Goal: Task Accomplishment & Management: Use online tool/utility

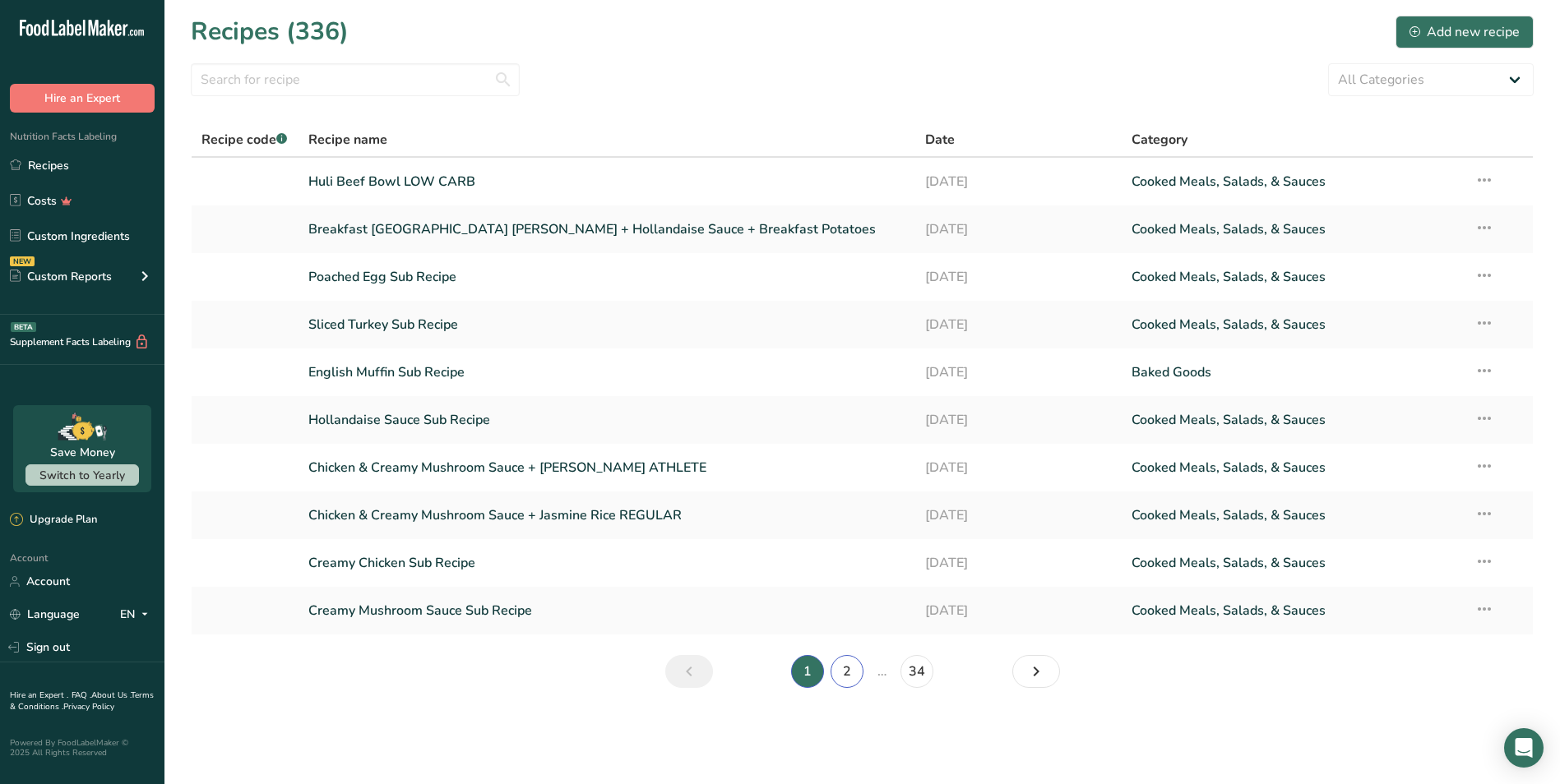
click at [855, 679] on link "2" at bounding box center [847, 671] width 32 height 32
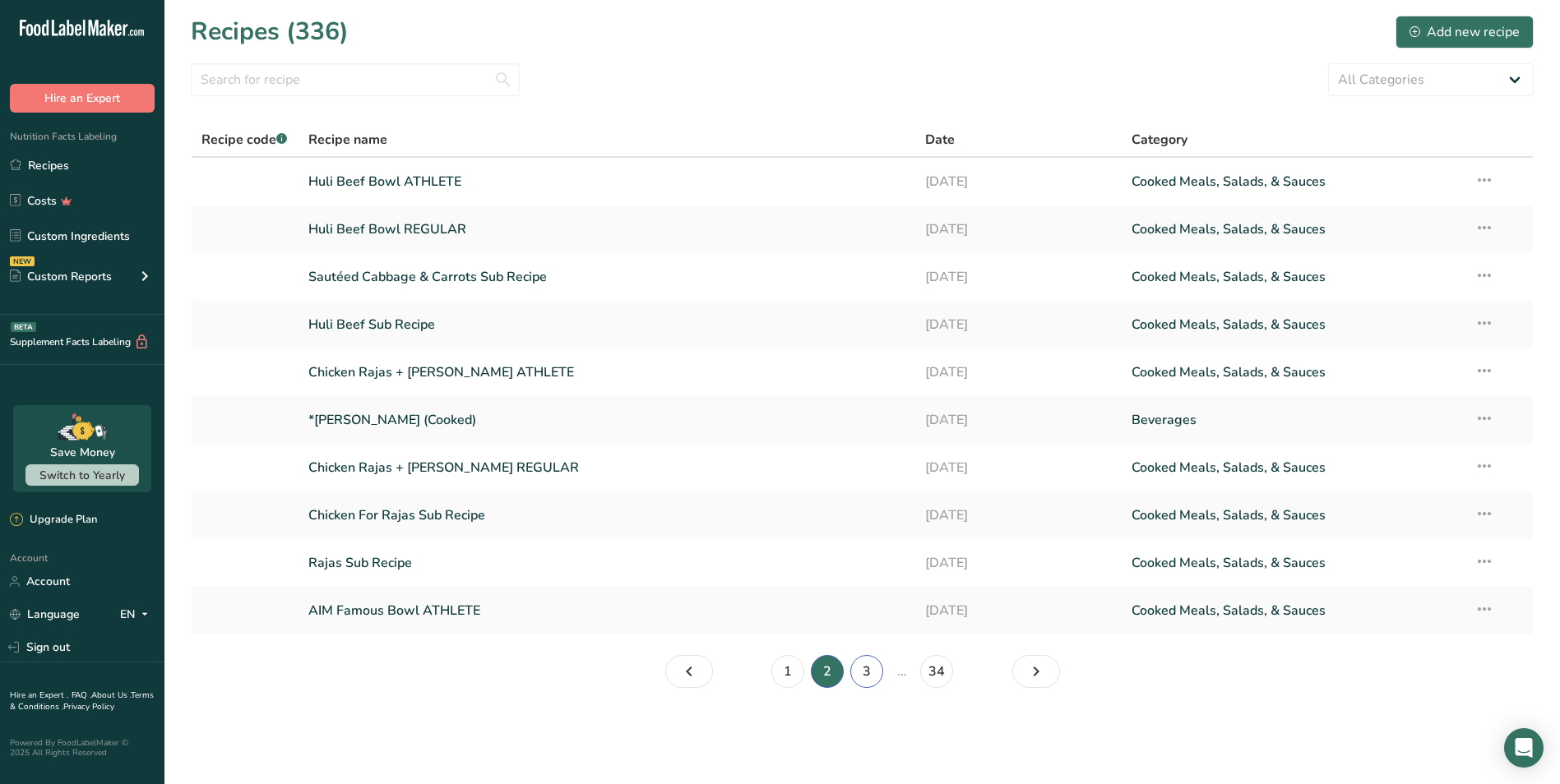
click at [852, 672] on link "3" at bounding box center [866, 671] width 32 height 32
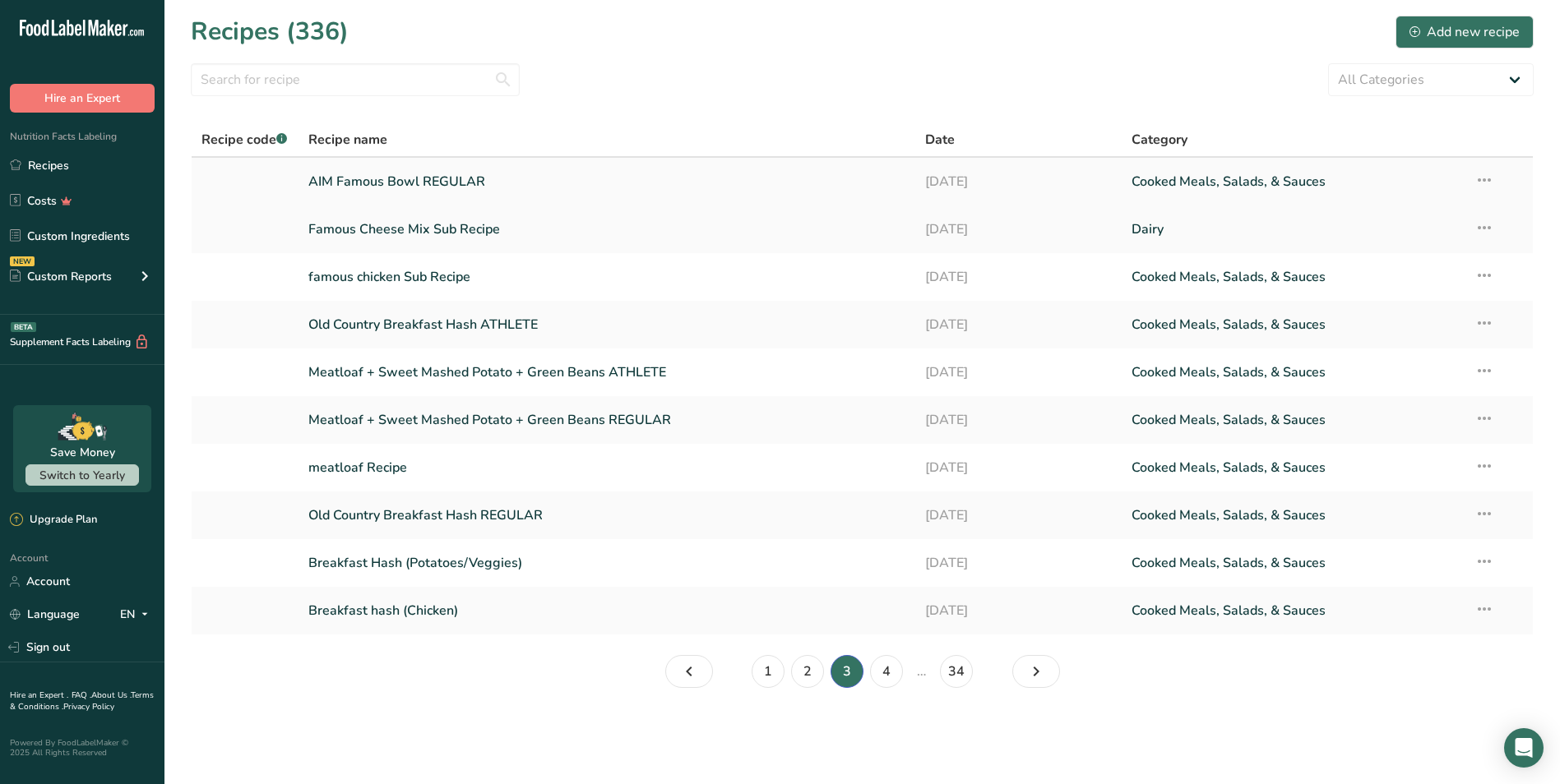
click at [433, 173] on link "AIM Famous Bowl REGULAR" at bounding box center [607, 181] width 598 height 34
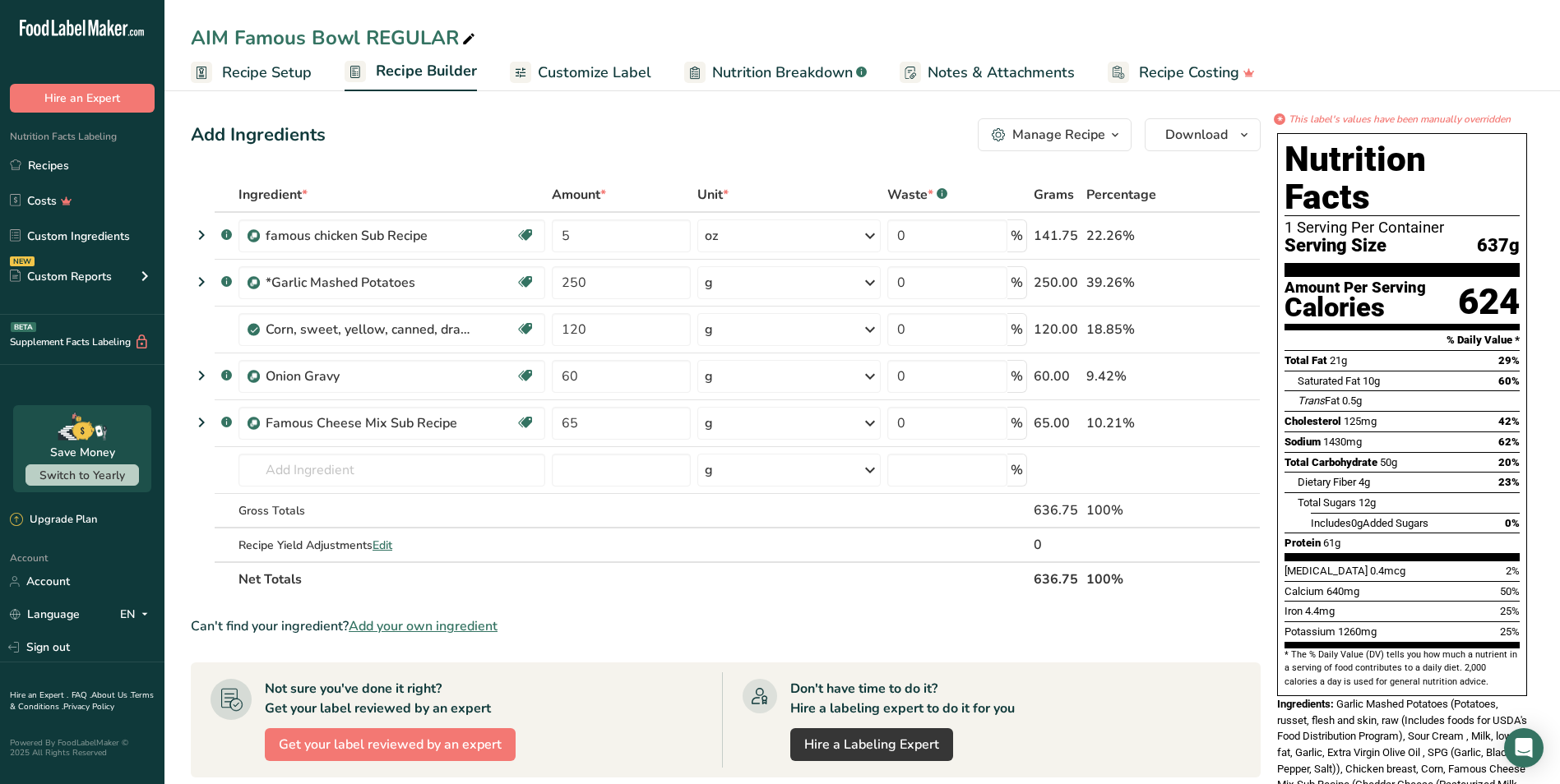
click at [594, 67] on span "Customize Label" at bounding box center [594, 73] width 114 height 22
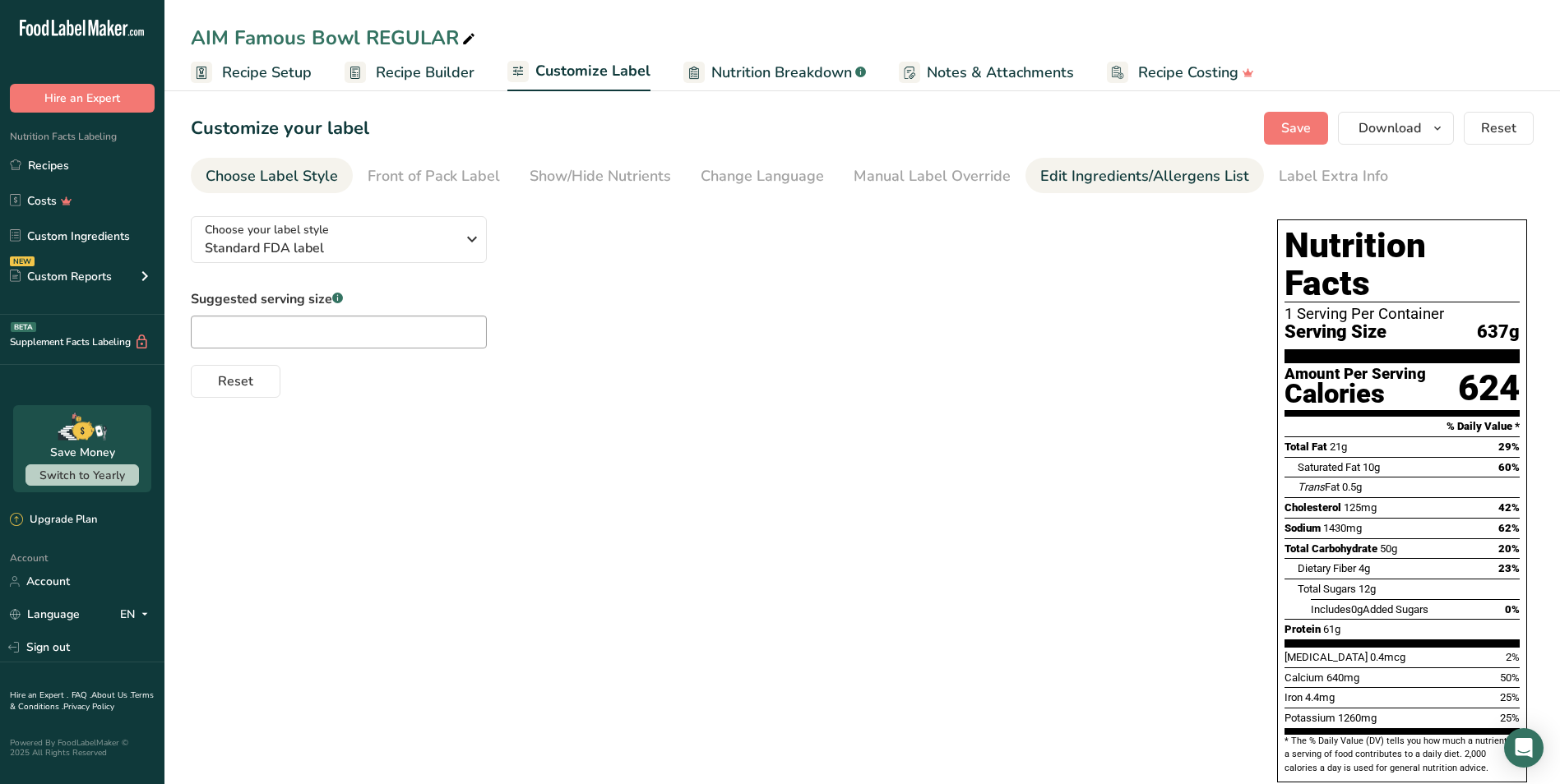
click at [1122, 175] on div "Edit Ingredients/Allergens List" at bounding box center [1145, 176] width 208 height 22
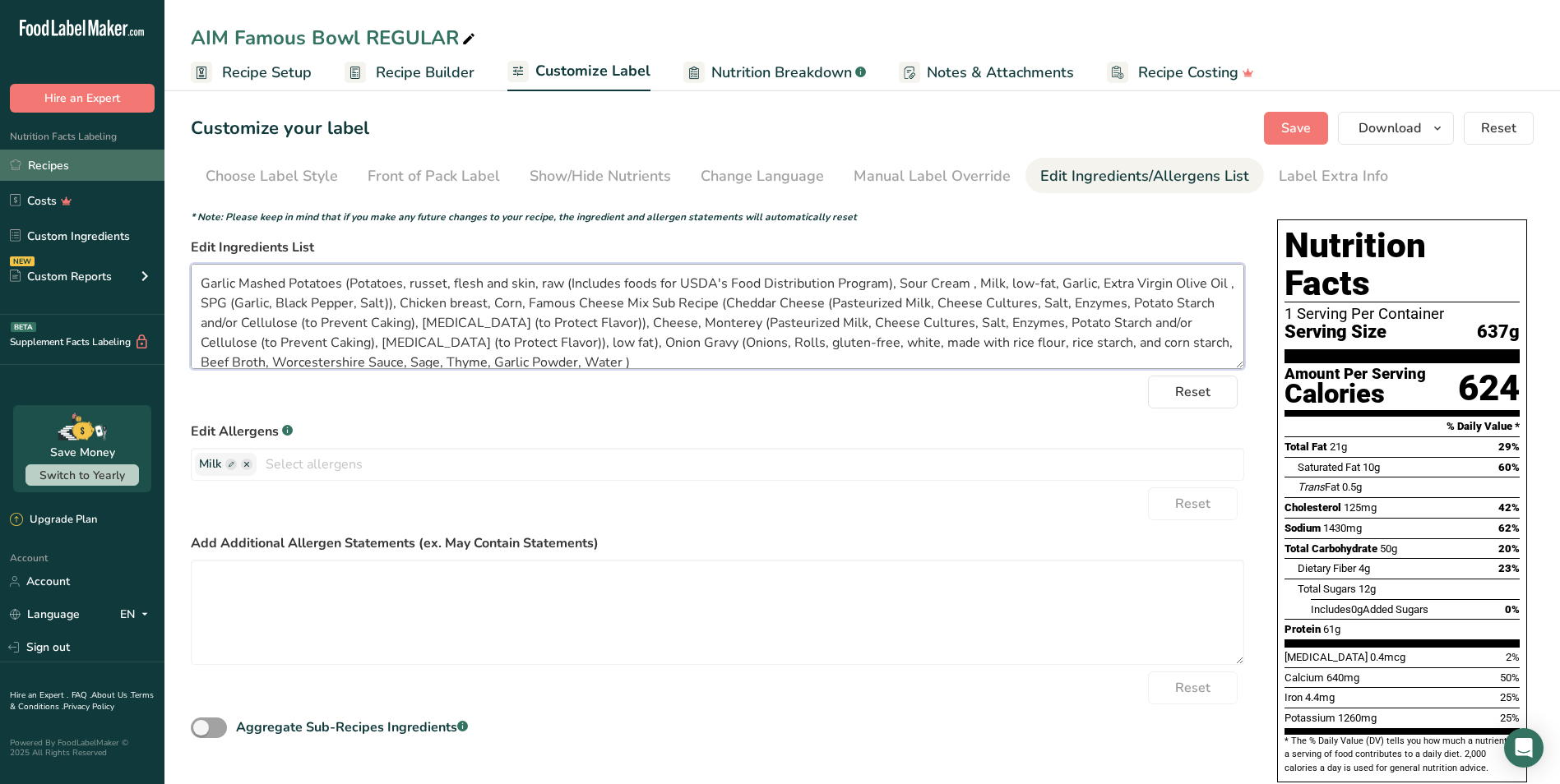
drag, startPoint x: 673, startPoint y: 361, endPoint x: 80, endPoint y: 178, distance: 620.6
click at [80, 178] on div ".a-20{fill:#fff;} Hire an Expert Nutrition Facts Labeling Recipes Costs Custom …" at bounding box center [780, 550] width 1560 height 1101
click at [968, 329] on textarea "Garlic Mashed Potatoes (Potatoes, russet, flesh and skin, raw (Includes foods f…" at bounding box center [717, 316] width 1053 height 105
click at [965, 284] on textarea "Garlic Mashed Potatoes (Potatoes, russet, flesh and skin, raw (Includes foods f…" at bounding box center [717, 316] width 1053 height 105
click at [960, 287] on textarea "Garlic Mashed Potatoes (Potatoes, russet, flesh and skin, raw (Includes foods f…" at bounding box center [717, 316] width 1053 height 105
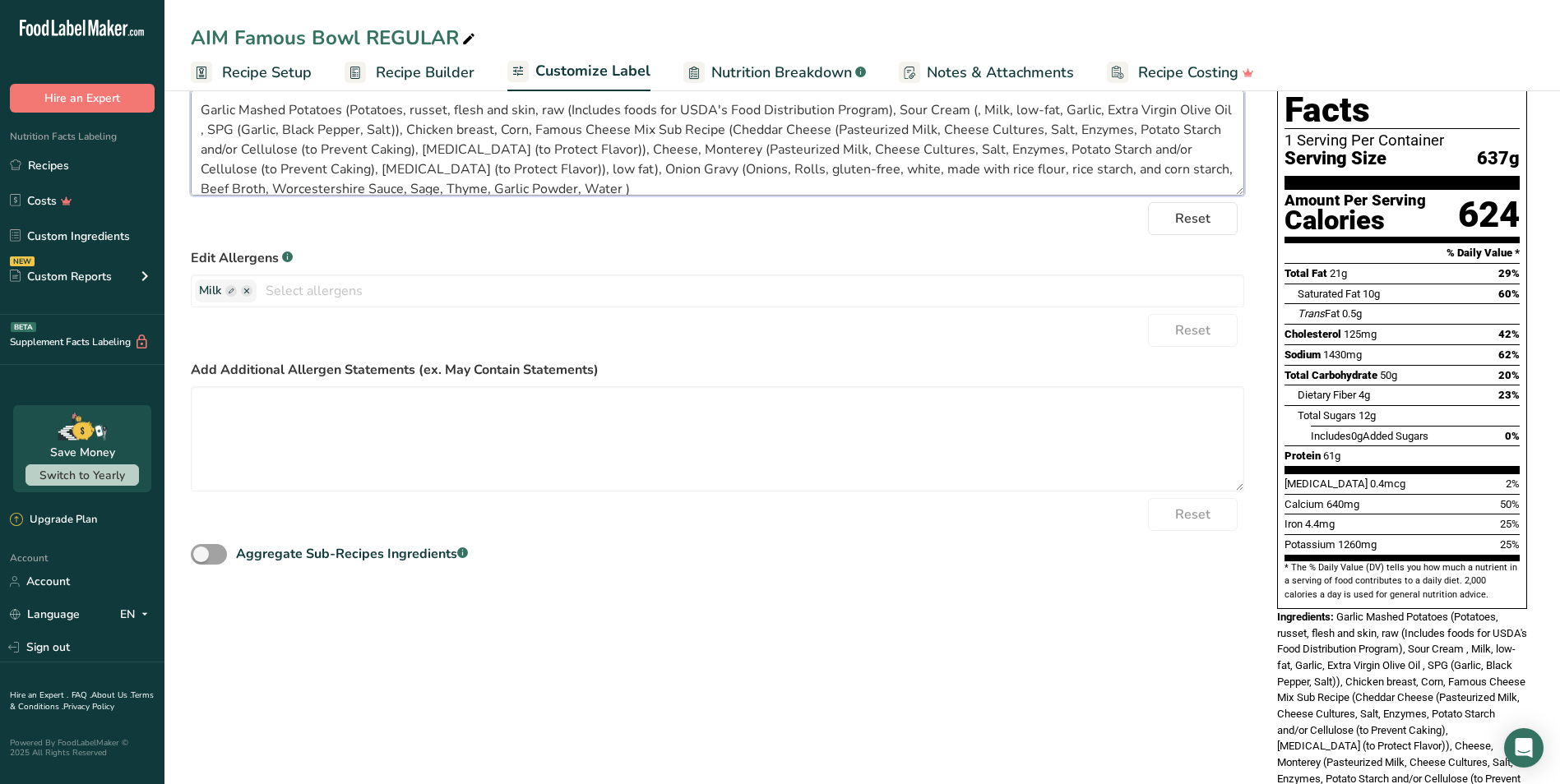
scroll to position [278, 0]
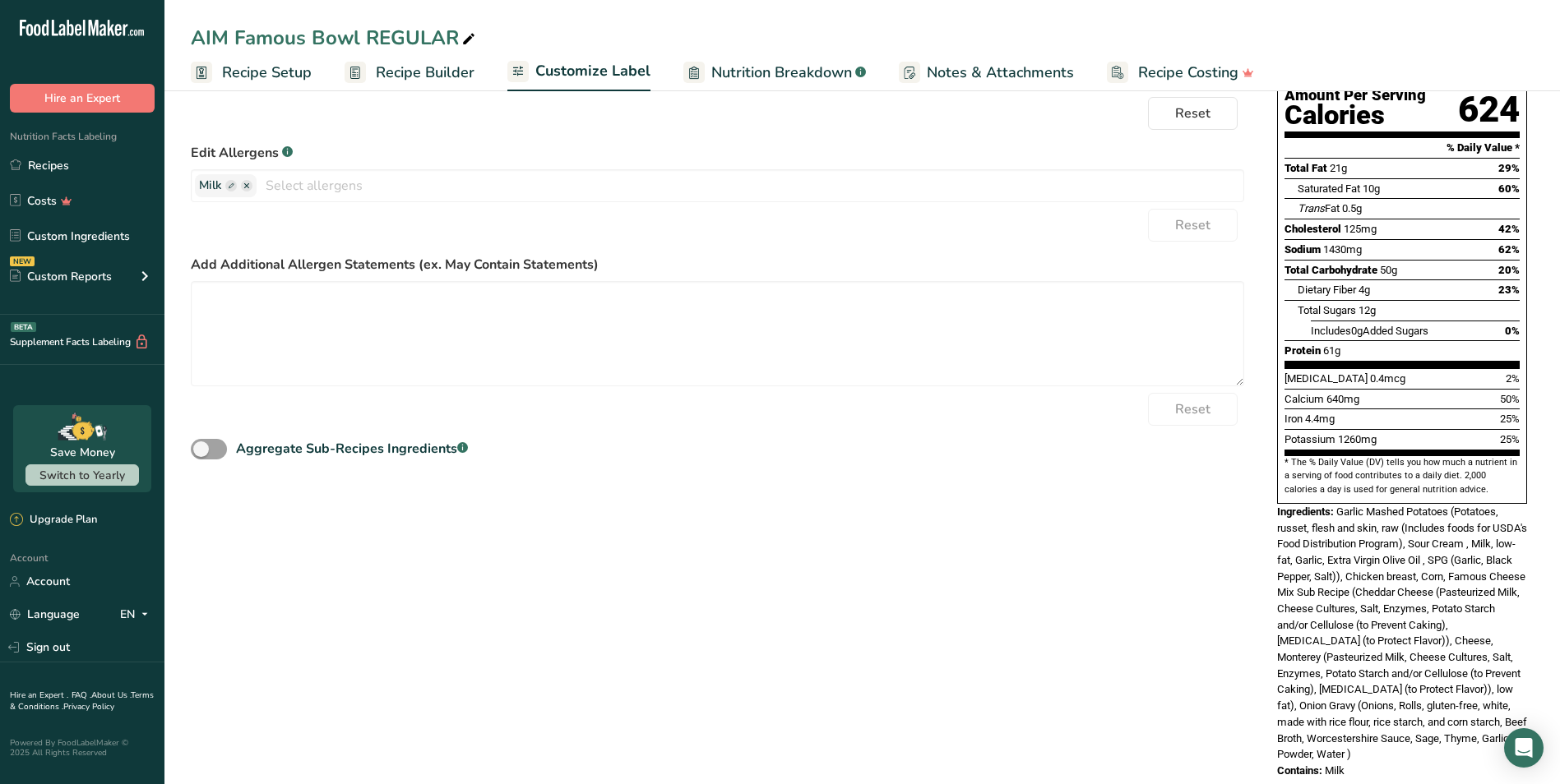
drag, startPoint x: 1355, startPoint y: 737, endPoint x: 1258, endPoint y: 474, distance: 280.3
click at [1258, 474] on div "Choose your label style Standard FDA label USA (FDA) Standard FDA label Tabular…" at bounding box center [862, 360] width 1343 height 871
copy div "Ingredients: Garlic Mashed Potatoes (Potatoes, russet, flesh and skin, raw (Inc…"
click at [1467, 585] on span "Garlic Mashed Potatoes (Potatoes, russet, flesh and skin, raw (Includes foods f…" at bounding box center [1402, 633] width 250 height 255
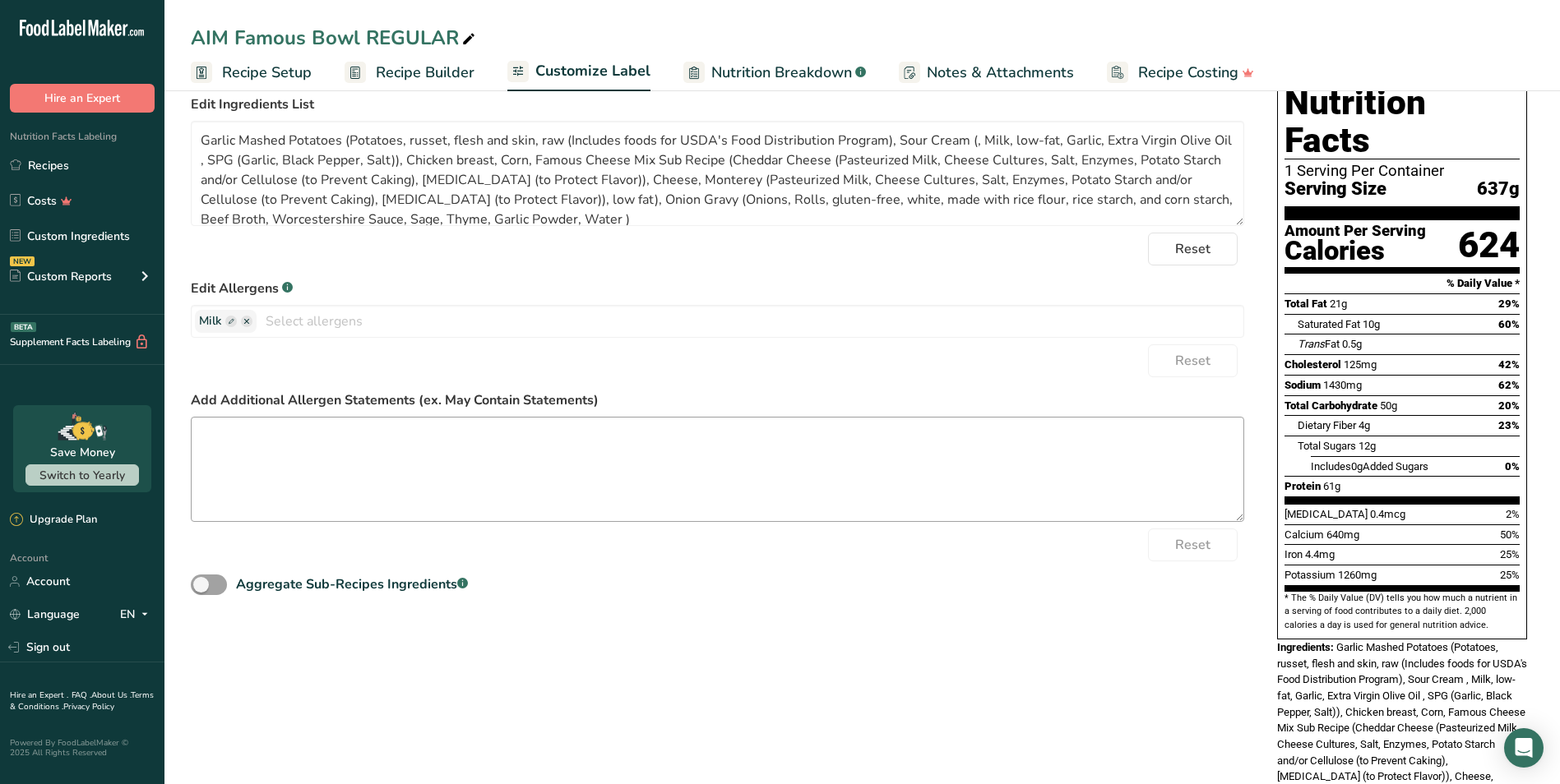
scroll to position [0, 0]
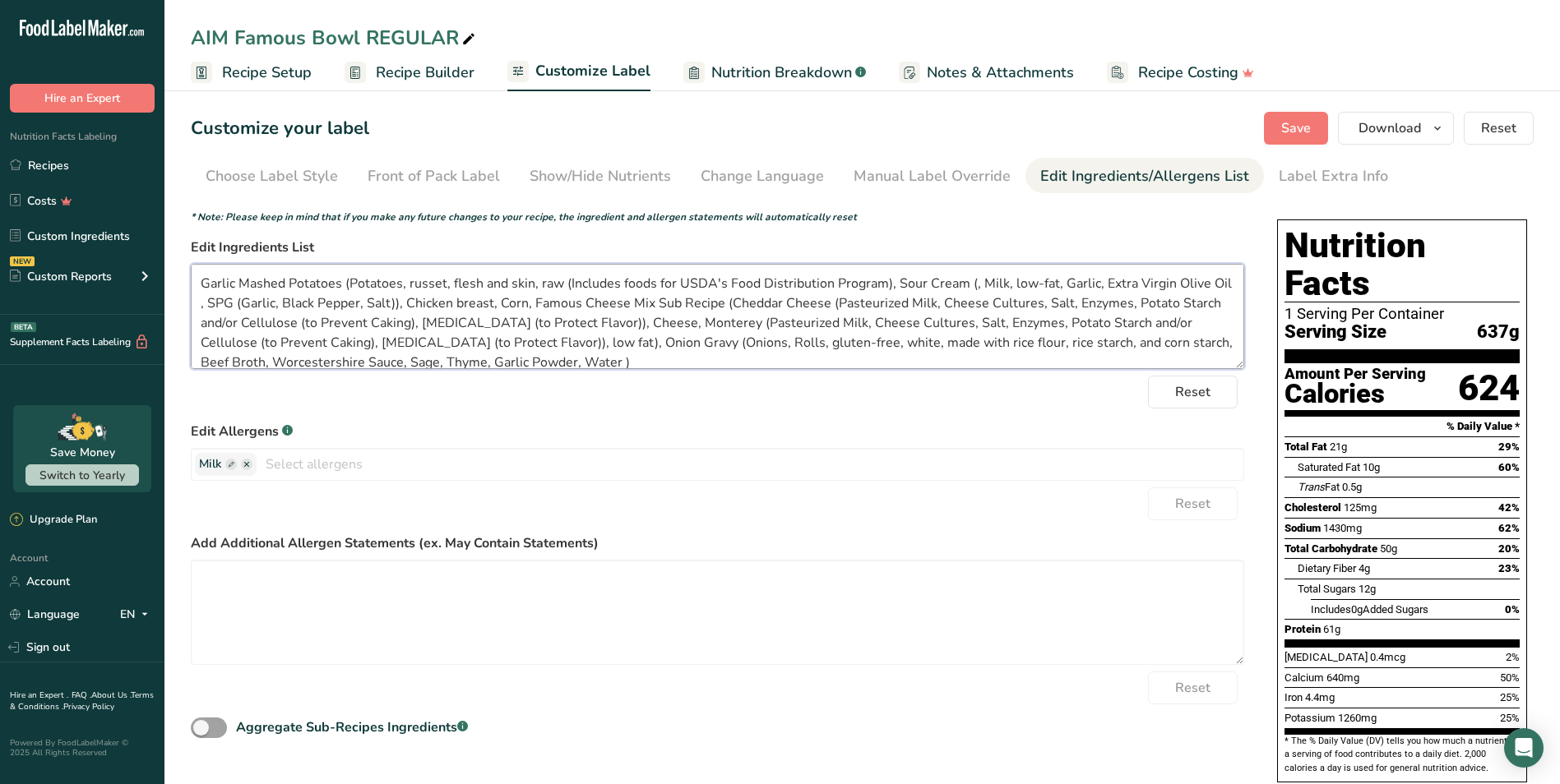
click at [240, 301] on textarea "Garlic Mashed Potatoes (Potatoes, russet, flesh and skin, raw (Includes foods f…" at bounding box center [717, 316] width 1053 height 105
type textarea "Garlic Mashed Potatoes (Potatoes, russet, flesh and skin, raw (Includes foods f…"
drag, startPoint x: 1463, startPoint y: 359, endPoint x: 1515, endPoint y: 361, distance: 52.0
click at [1515, 366] on div "624" at bounding box center [1488, 388] width 62 height 44
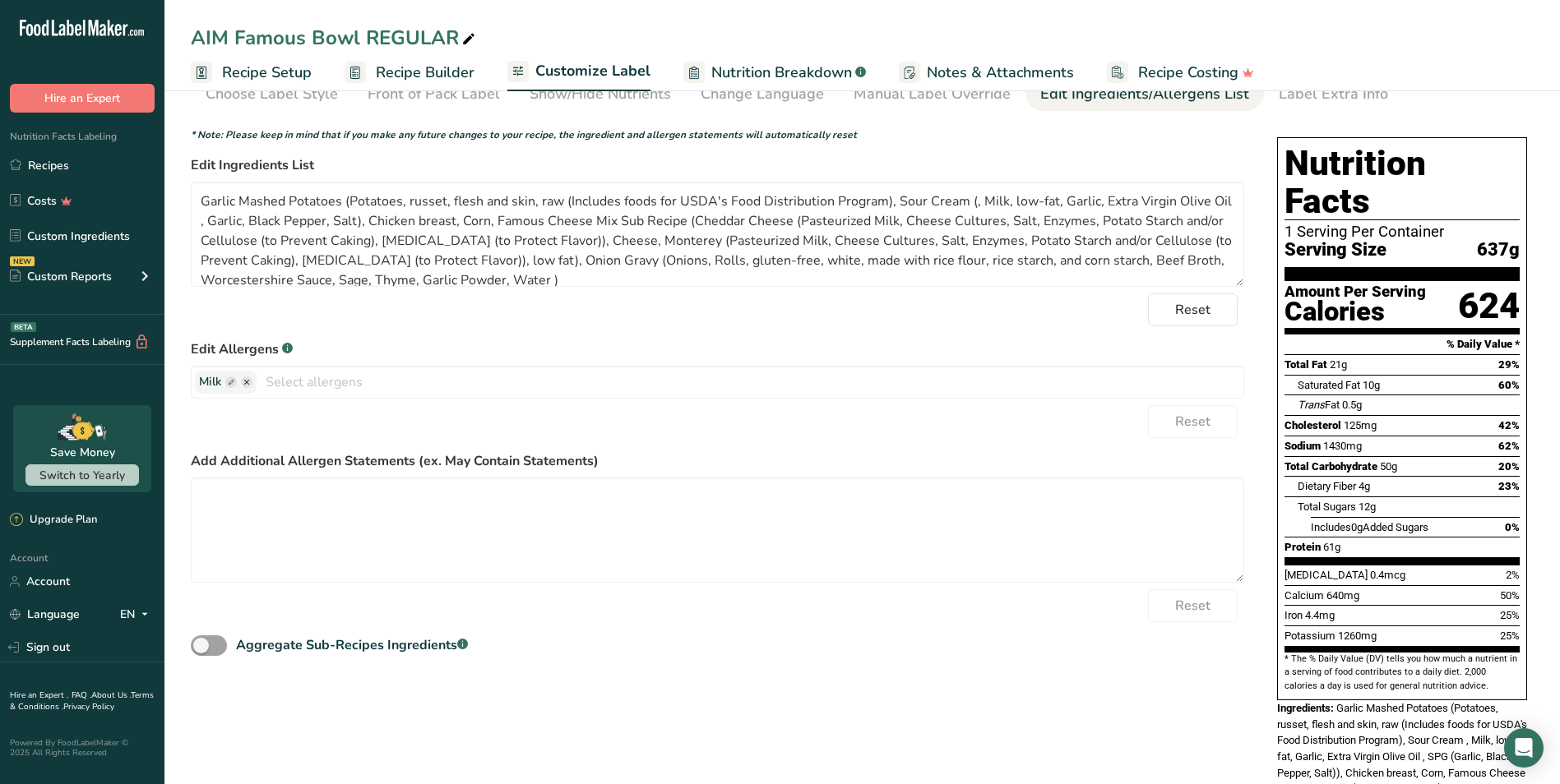
click at [1393, 476] on div "Dietary Fiber 4g 23%" at bounding box center [1409, 486] width 222 height 20
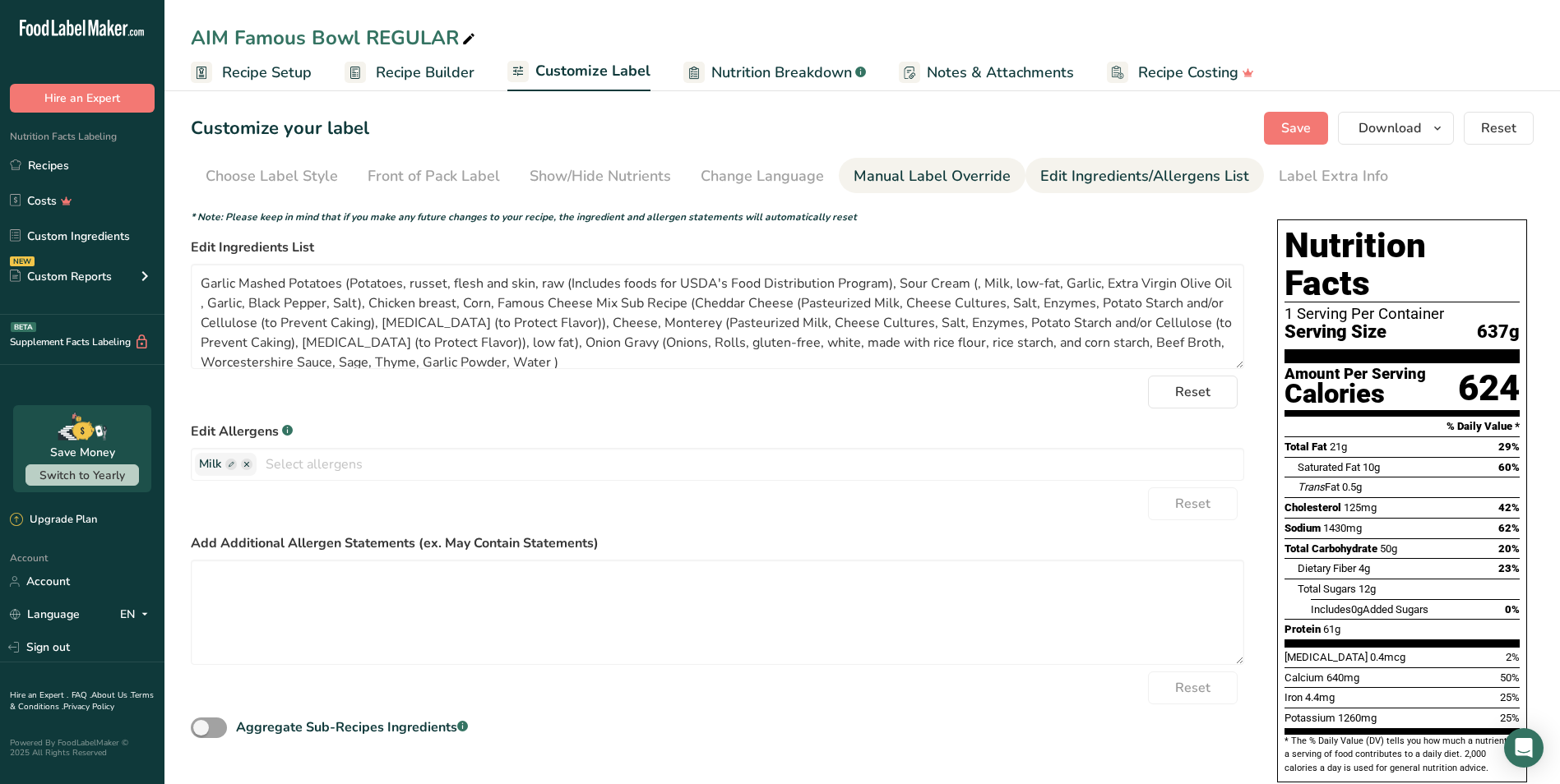
click at [888, 176] on div "Manual Label Override" at bounding box center [932, 176] width 157 height 22
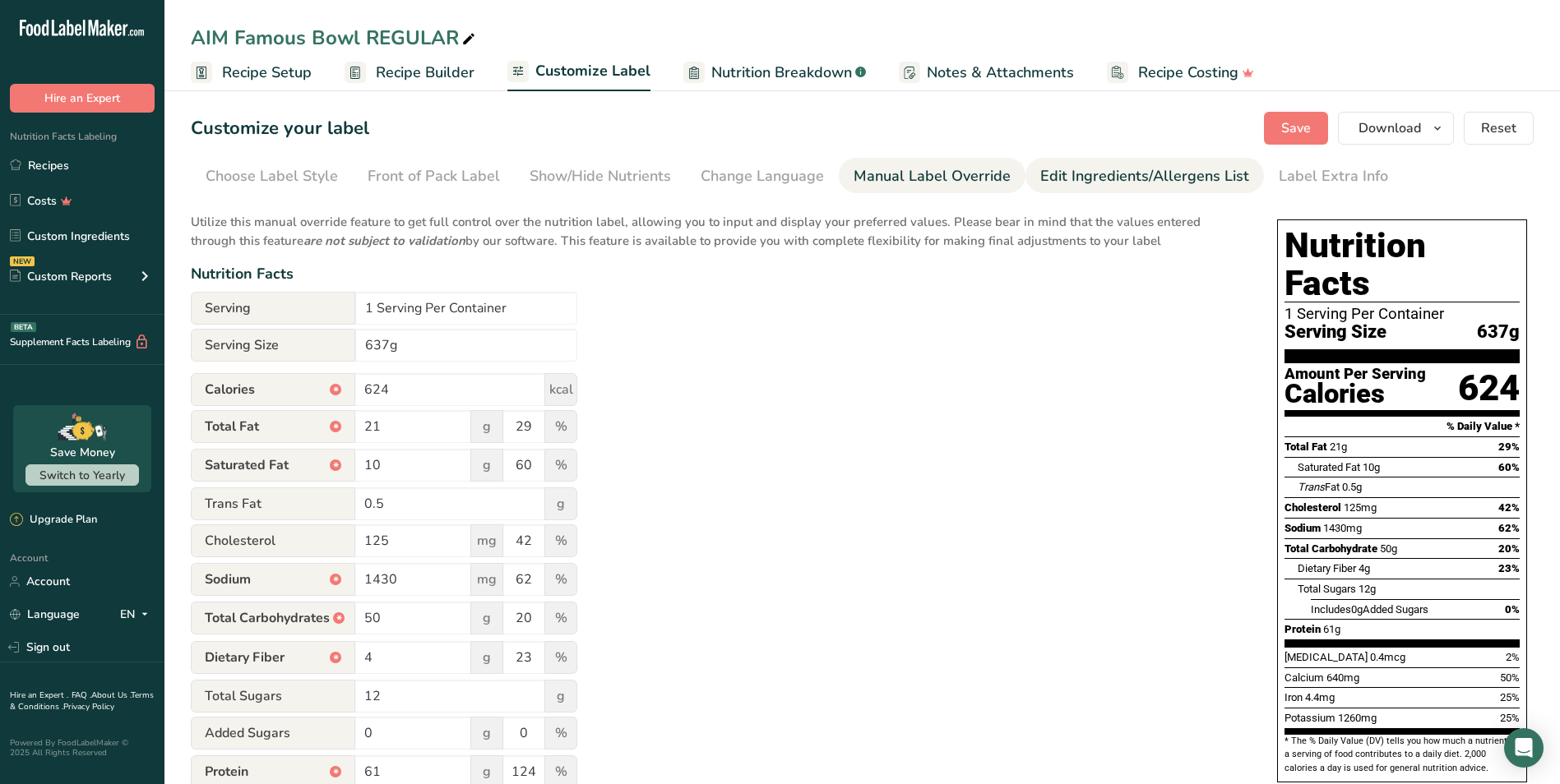
click at [1082, 181] on div "Edit Ingredients/Allergens List" at bounding box center [1145, 176] width 208 height 22
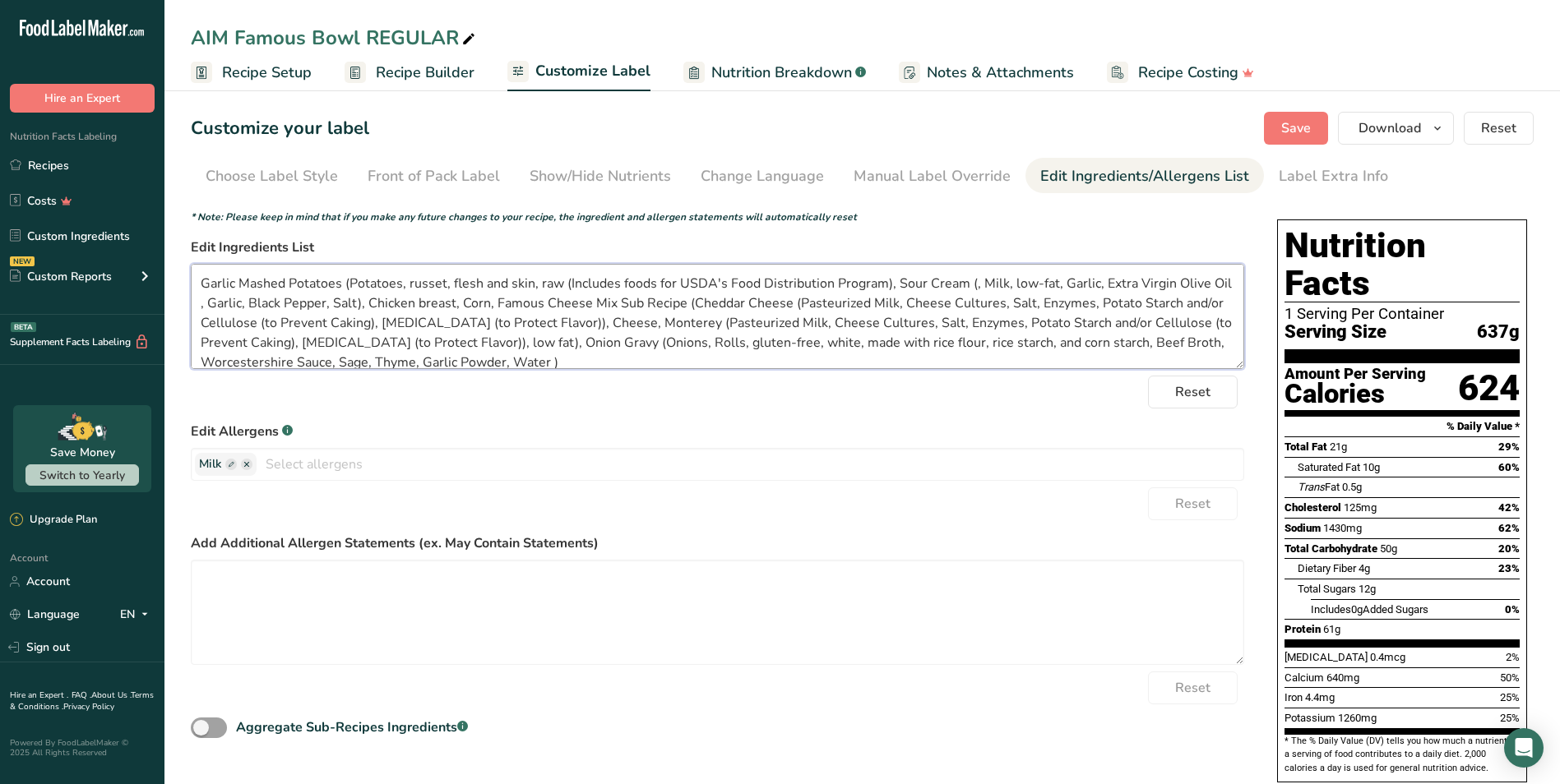
click at [966, 282] on textarea "Garlic Mashed Potatoes (Potatoes, russet, flesh and skin, raw (Includes foods f…" at bounding box center [717, 316] width 1053 height 105
click at [1306, 123] on span "Save" at bounding box center [1296, 128] width 30 height 20
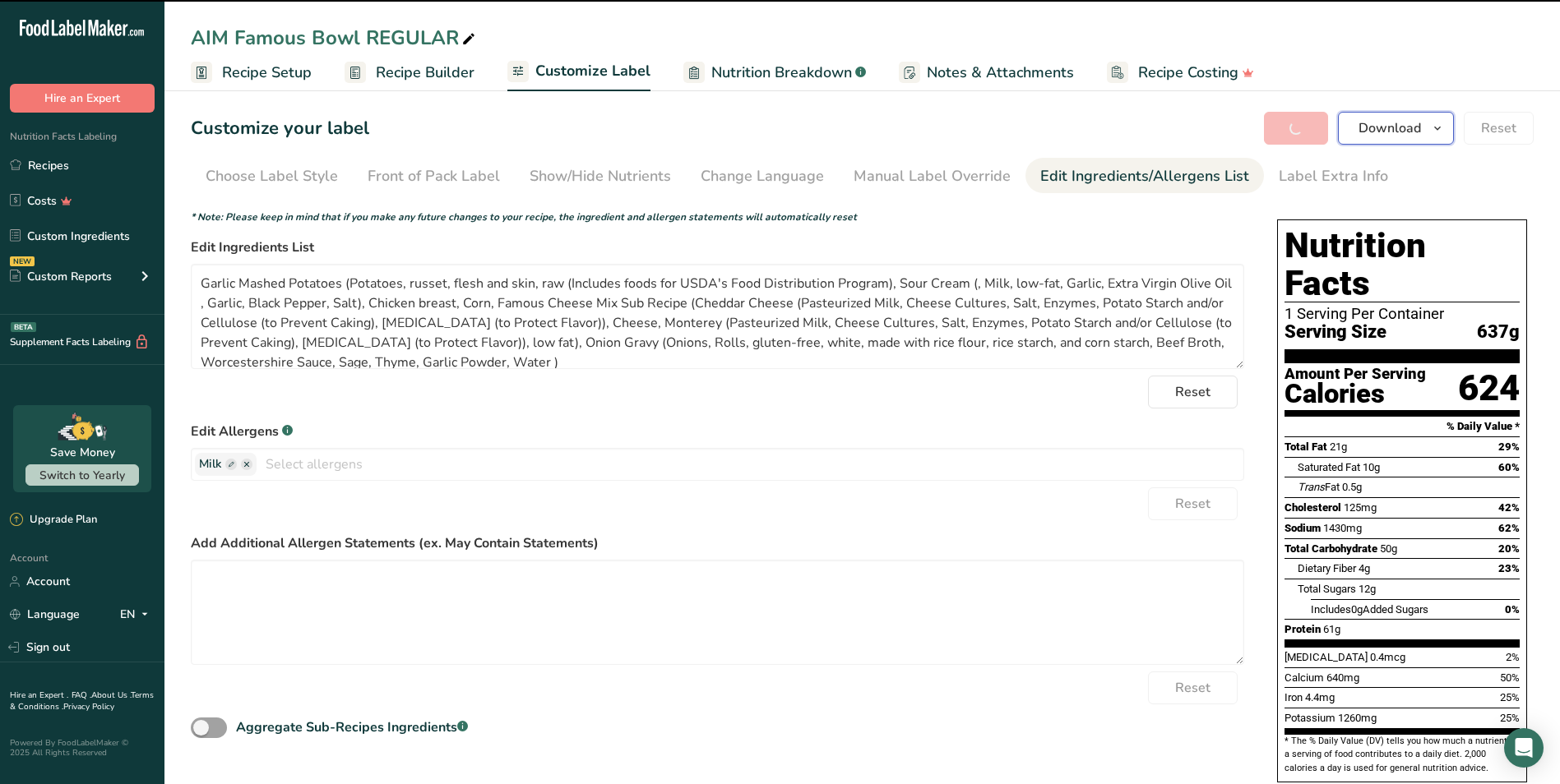
click at [1408, 132] on span "Download" at bounding box center [1389, 128] width 62 height 20
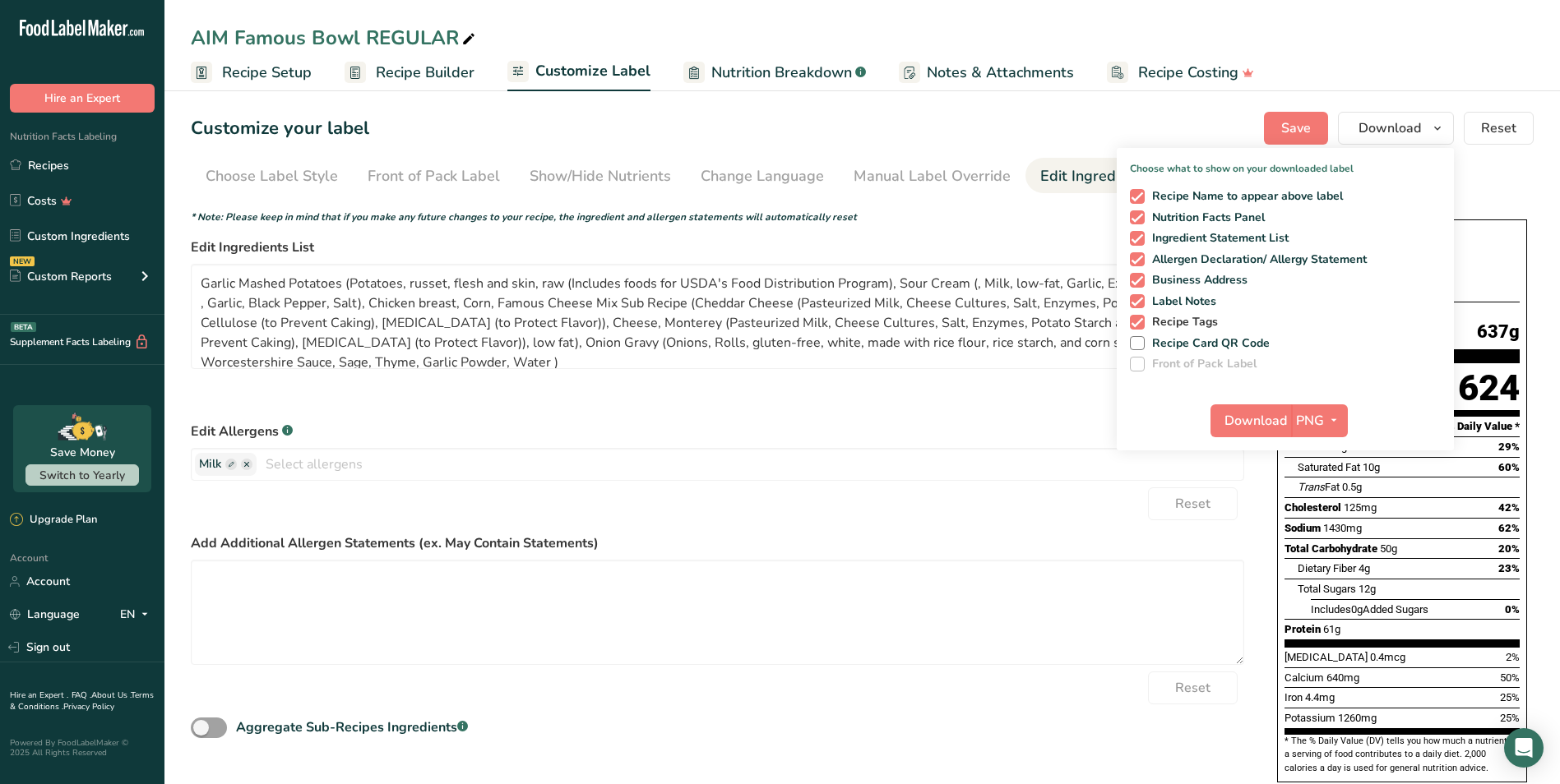
click at [1193, 320] on span "Recipe Tags" at bounding box center [1182, 322] width 74 height 15
click at [1141, 320] on input "Recipe Tags" at bounding box center [1135, 322] width 11 height 11
checkbox input "false"
click at [1263, 424] on span "Download" at bounding box center [1255, 420] width 62 height 20
